Goal: Check status: Check status

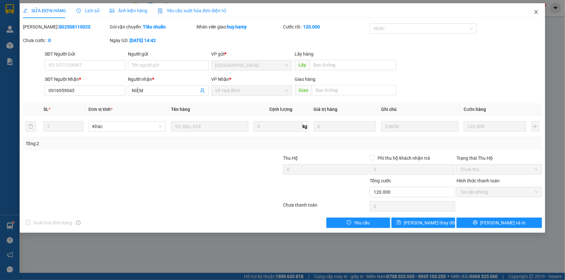
click at [539, 12] on span "Close" at bounding box center [536, 12] width 18 height 18
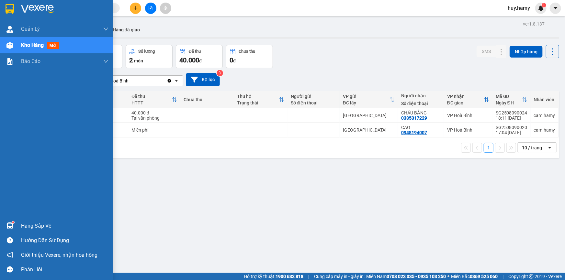
click at [39, 225] on div "Hàng sắp về" at bounding box center [64, 227] width 87 height 10
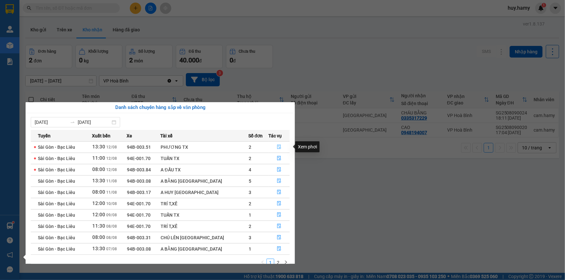
click at [278, 148] on icon "file-done" at bounding box center [279, 147] width 5 height 5
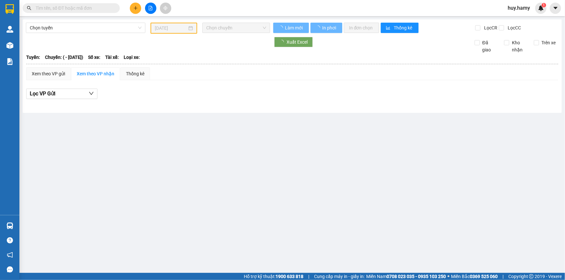
type input "[DATE]"
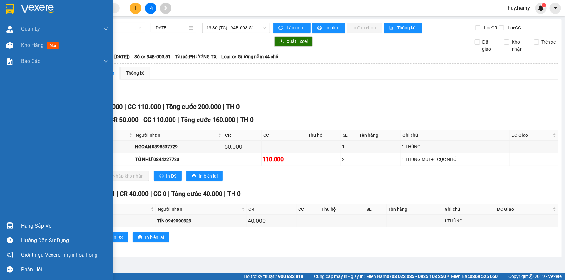
click at [29, 224] on div "Hàng sắp về" at bounding box center [64, 227] width 87 height 10
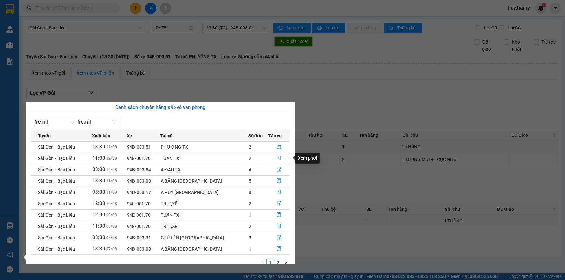
click at [277, 158] on icon "file-done" at bounding box center [279, 158] width 5 height 5
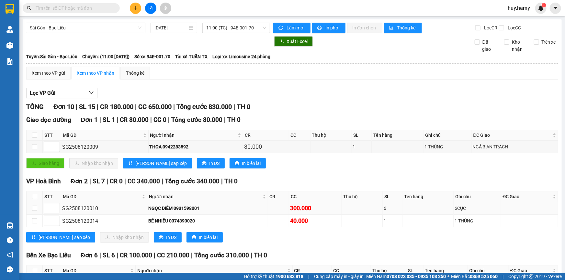
scroll to position [29, 0]
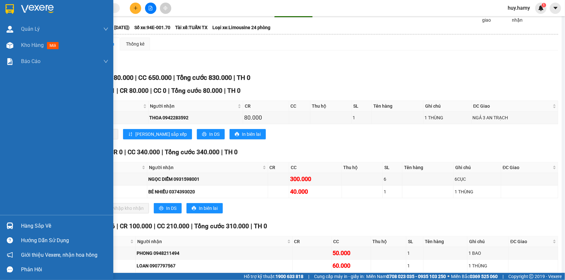
click at [28, 228] on div "Hàng sắp về" at bounding box center [64, 227] width 87 height 10
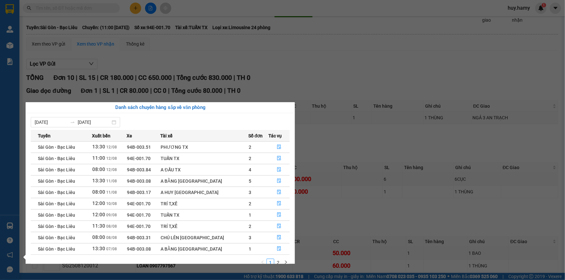
click at [346, 59] on section "Kết quả tìm kiếm ( 0 ) Bộ lọc No Data huy.hamy 1 Quản Lý Quản lý khách hàng mới…" at bounding box center [282, 140] width 565 height 280
